Goal: Task Accomplishment & Management: Manage account settings

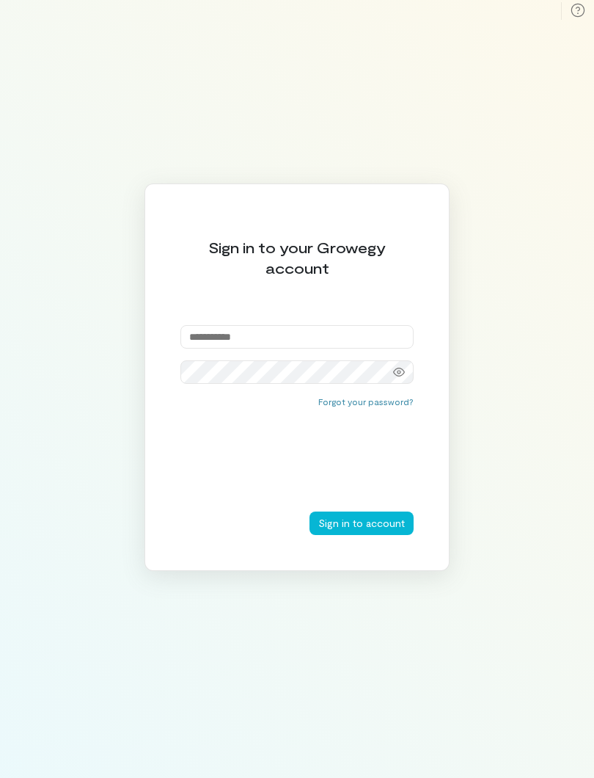
click at [354, 347] on input "email" at bounding box center [297, 336] width 233 height 23
type input "**********"
click at [359, 525] on button "Sign in to account" at bounding box center [362, 523] width 104 height 23
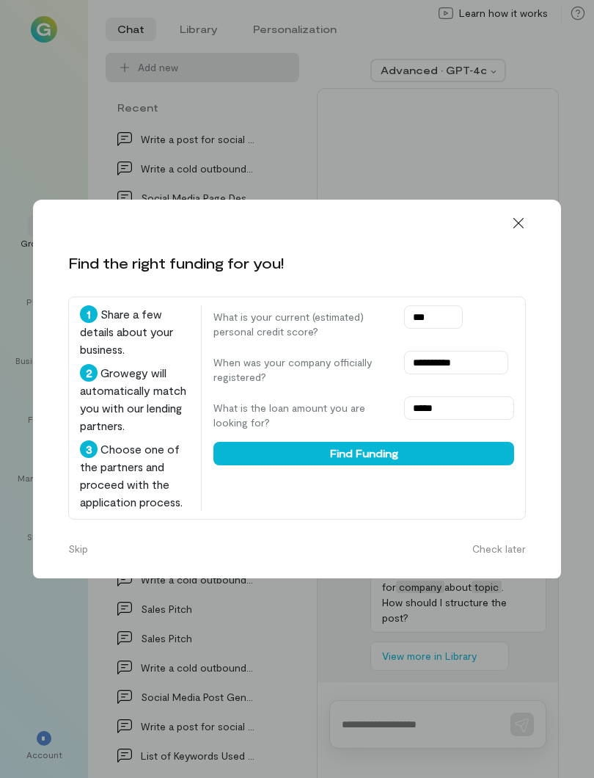
click at [430, 305] on input "***" at bounding box center [433, 316] width 59 height 23
type input "*"
type input "***"
click at [437, 442] on button "Find Funding" at bounding box center [364, 453] width 301 height 23
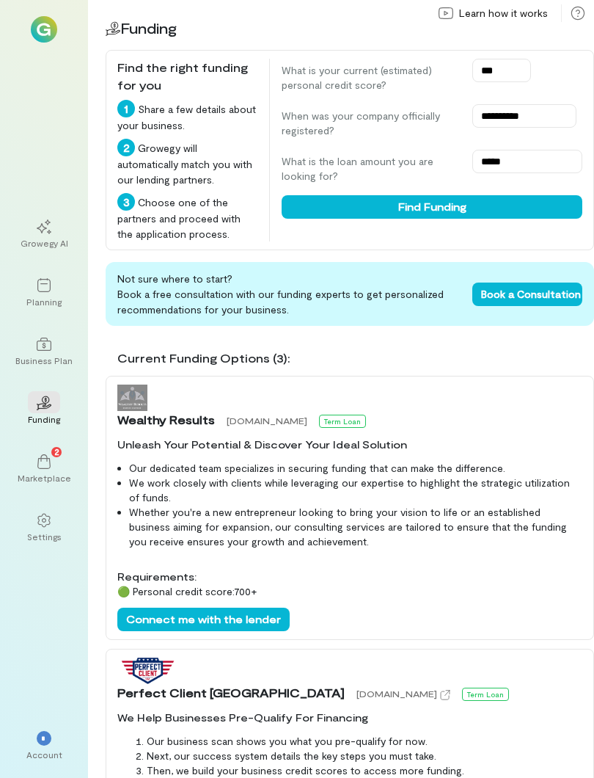
click at [499, 437] on div "Wealthy Results [DOMAIN_NAME] Term Loan Unleash Your Potential & Discover Your …" at bounding box center [350, 508] width 489 height 264
click at [509, 216] on button "Find Funding" at bounding box center [432, 206] width 301 height 23
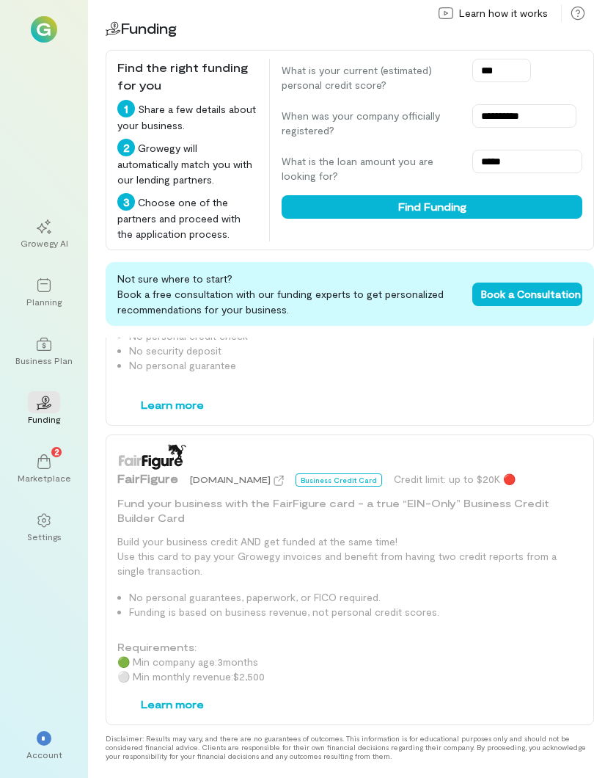
scroll to position [1576, 0]
click at [39, 462] on icon at bounding box center [44, 461] width 15 height 15
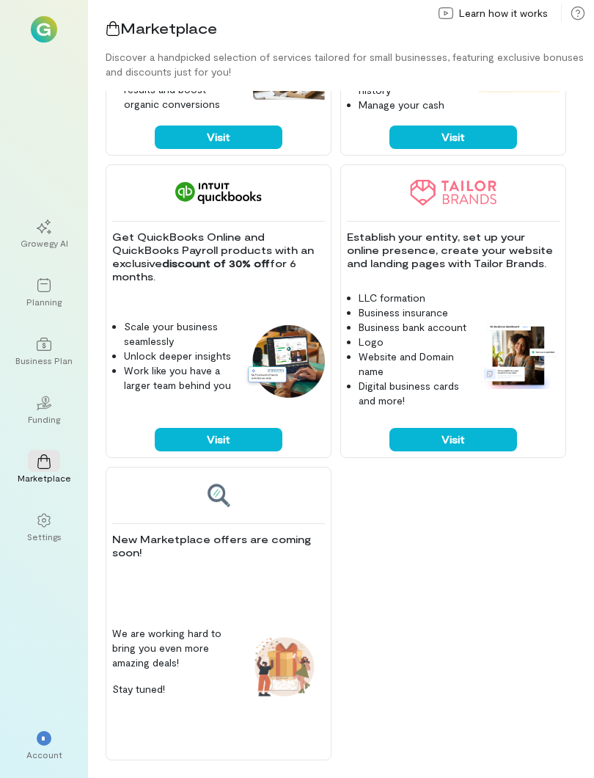
scroll to position [1438, 0]
click at [34, 247] on div "Growegy AI" at bounding box center [45, 243] width 48 height 12
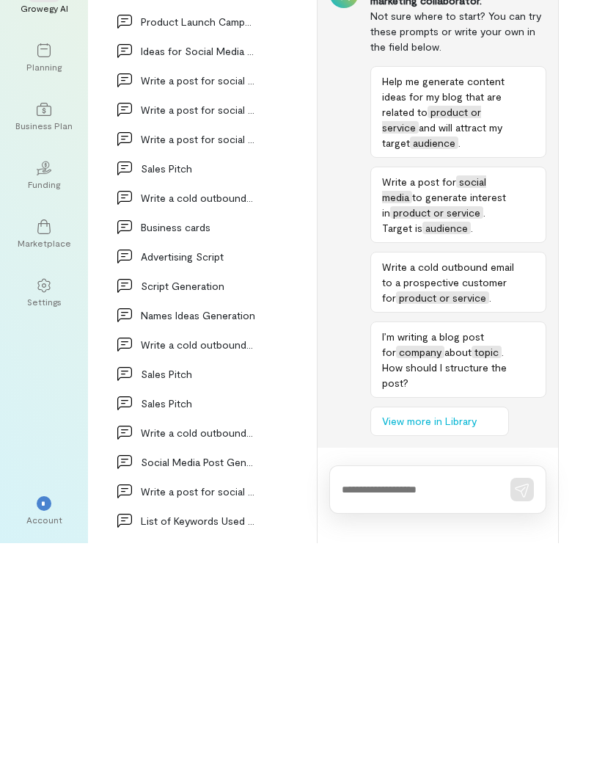
click at [28, 354] on div "Business Plan" at bounding box center [43, 360] width 57 height 12
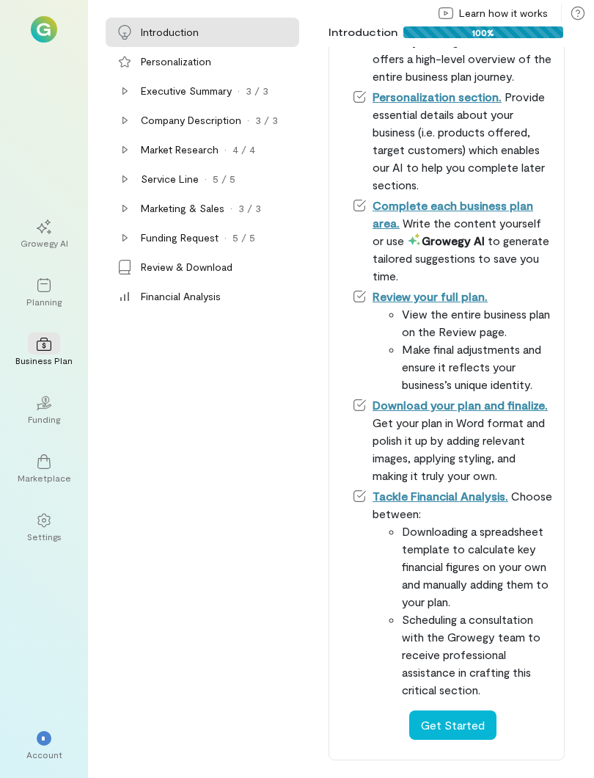
scroll to position [555, 0]
click at [34, 38] on img at bounding box center [44, 29] width 26 height 26
click at [51, 37] on img at bounding box center [44, 29] width 26 height 26
click at [51, 36] on img at bounding box center [44, 29] width 26 height 26
click at [40, 291] on icon at bounding box center [43, 285] width 13 height 14
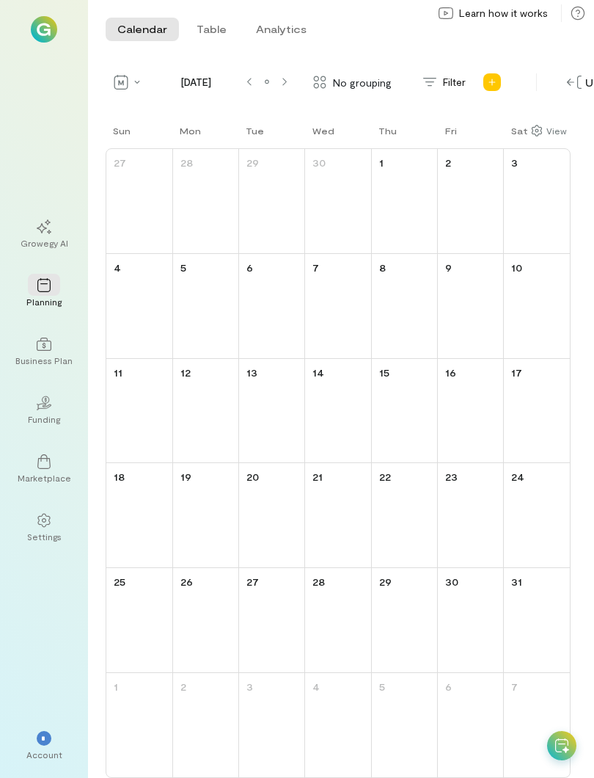
click at [39, 223] on icon at bounding box center [44, 226] width 15 height 15
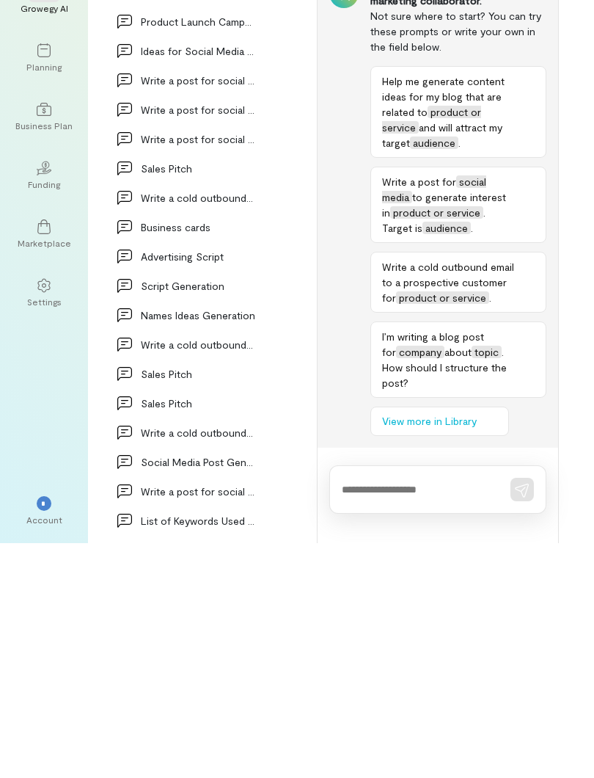
click at [44, 734] on span "*" at bounding box center [43, 738] width 5 height 9
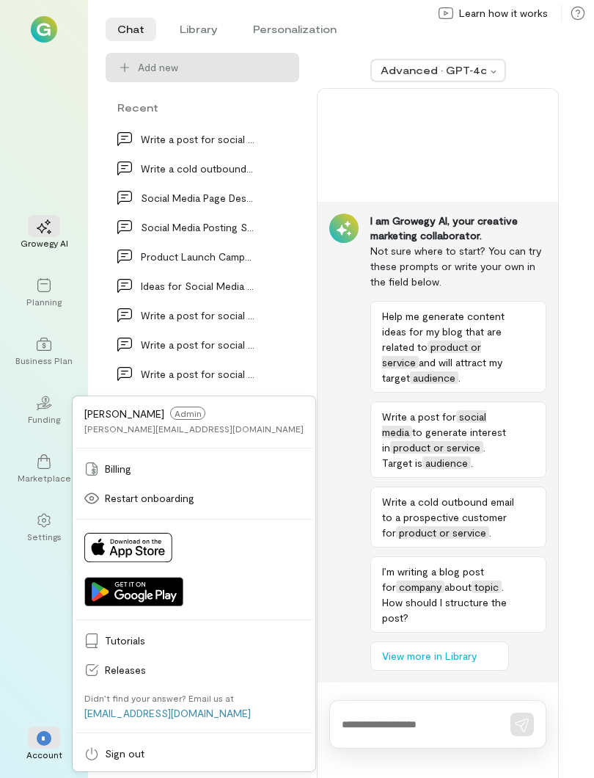
click at [121, 470] on span "Billing" at bounding box center [204, 469] width 199 height 15
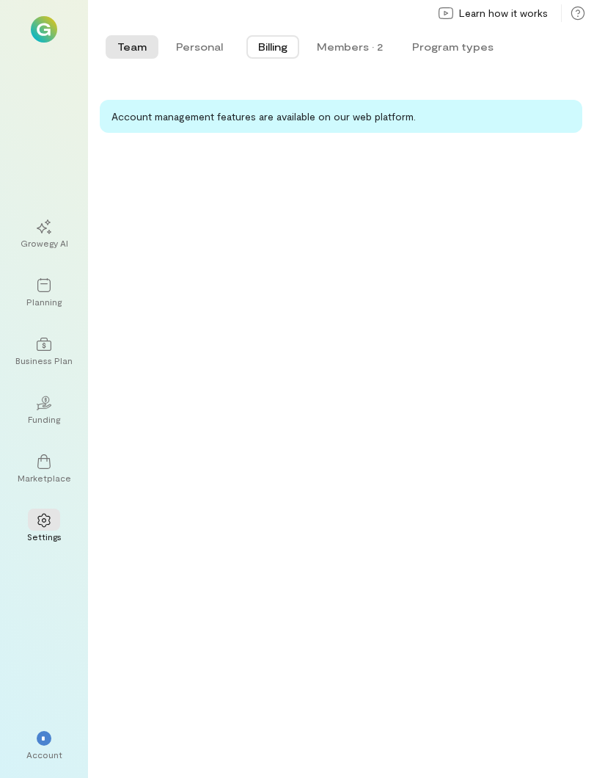
click at [447, 50] on button "Program types" at bounding box center [453, 46] width 105 height 23
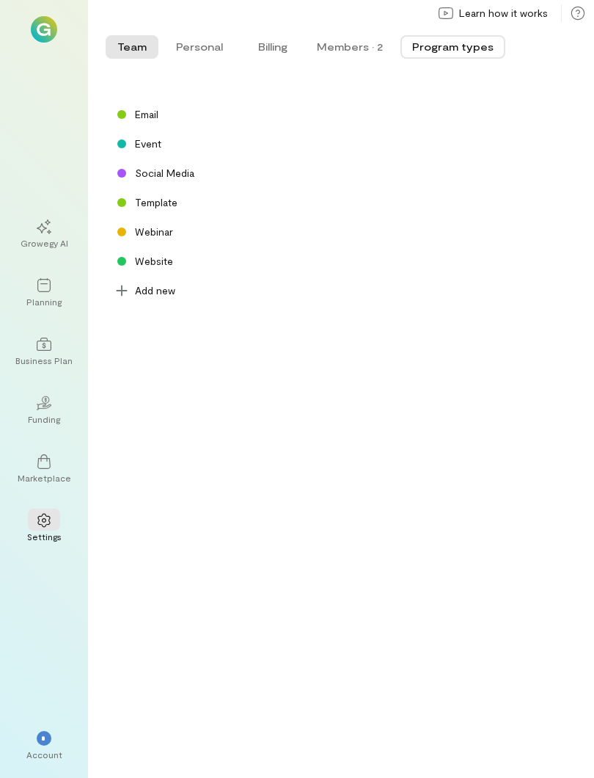
click at [200, 39] on button "Personal" at bounding box center [199, 46] width 70 height 23
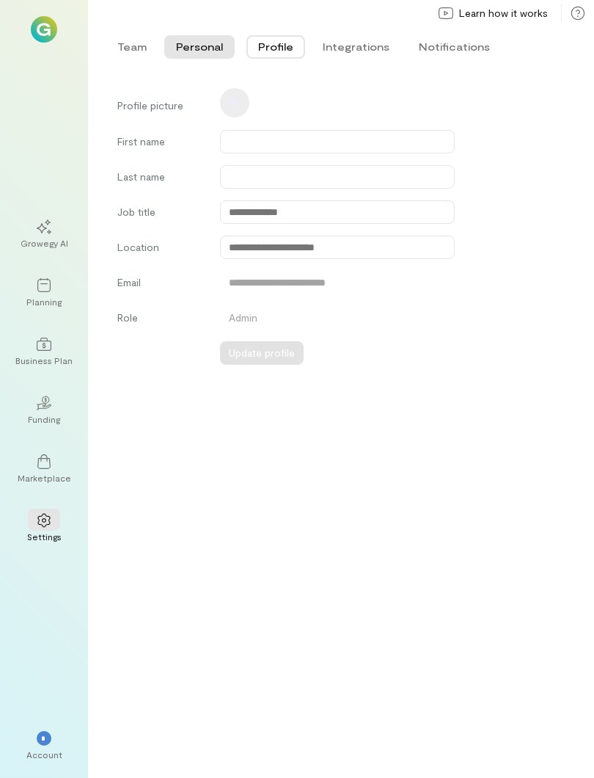
click at [280, 44] on button "Profile" at bounding box center [276, 46] width 59 height 23
click at [38, 40] on img at bounding box center [44, 29] width 26 height 26
click at [50, 33] on img at bounding box center [44, 29] width 26 height 26
click at [50, 32] on img at bounding box center [44, 29] width 26 height 26
click at [50, 37] on img at bounding box center [44, 29] width 26 height 26
